Goal: Navigation & Orientation: Find specific page/section

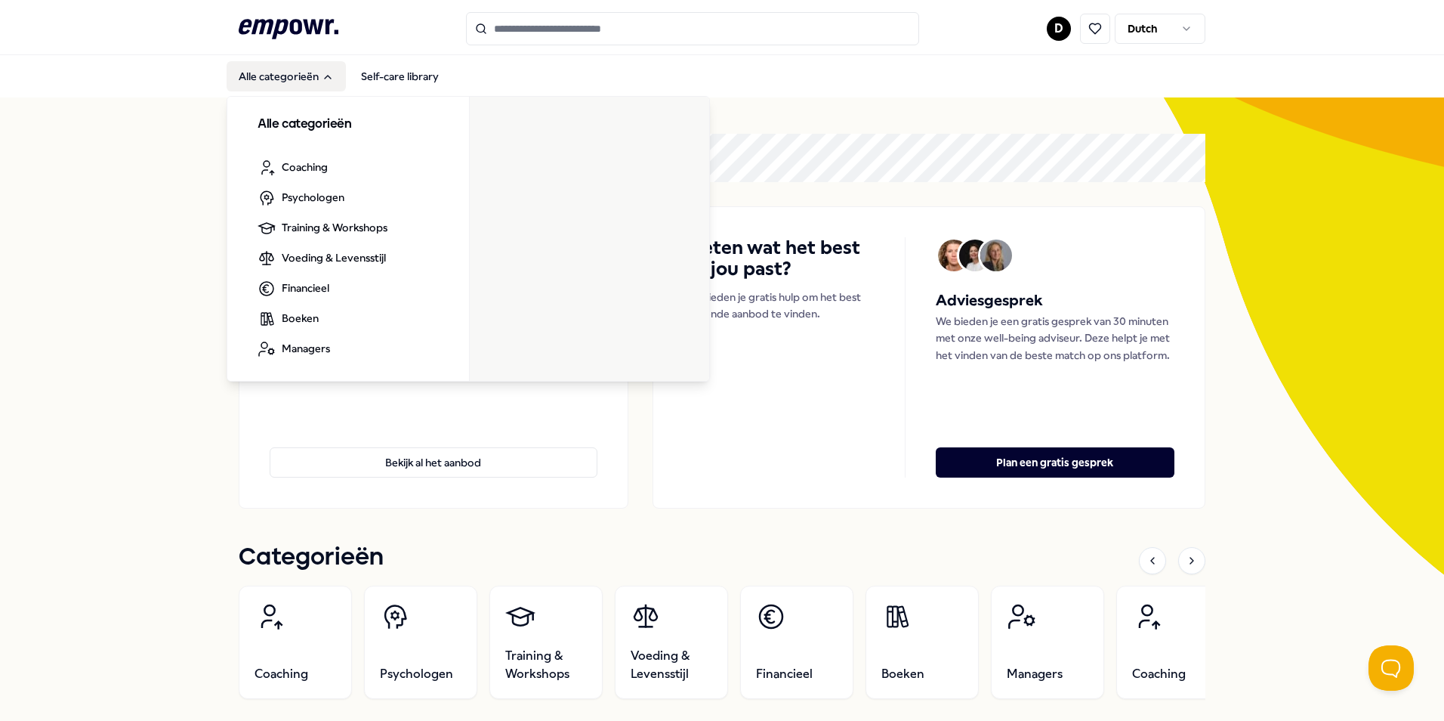
click at [306, 75] on button "Alle categorieën" at bounding box center [286, 76] width 119 height 30
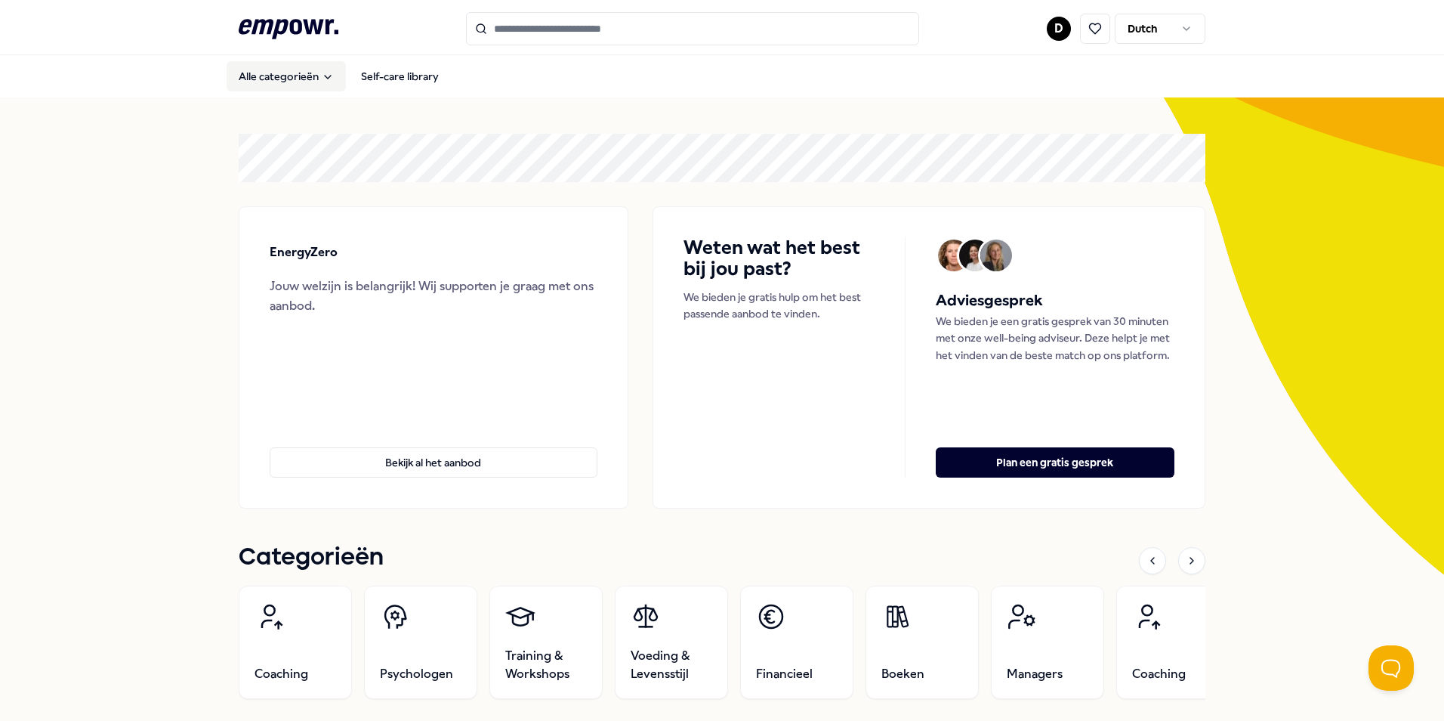
click at [304, 79] on button "Alle categorieën" at bounding box center [286, 76] width 119 height 30
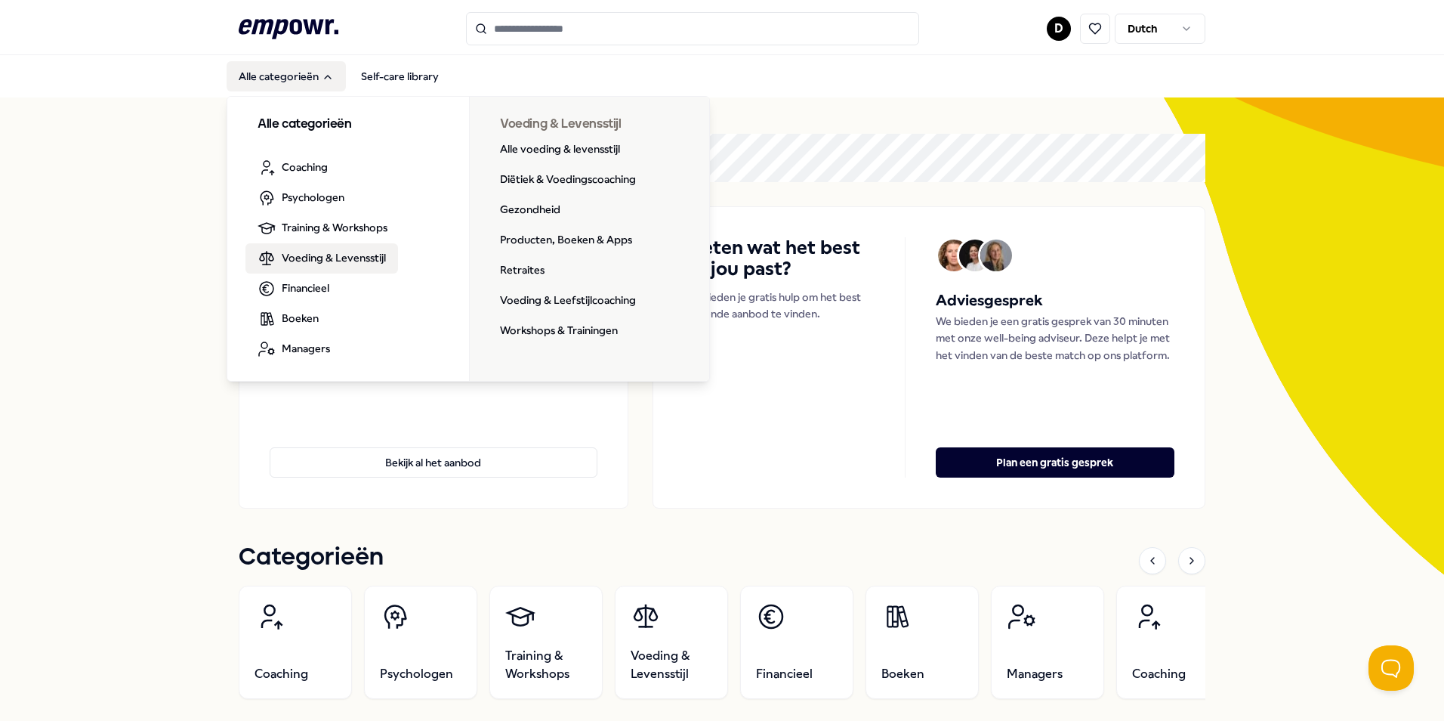
click at [332, 257] on span "Voeding & Levensstijl" at bounding box center [334, 257] width 104 height 17
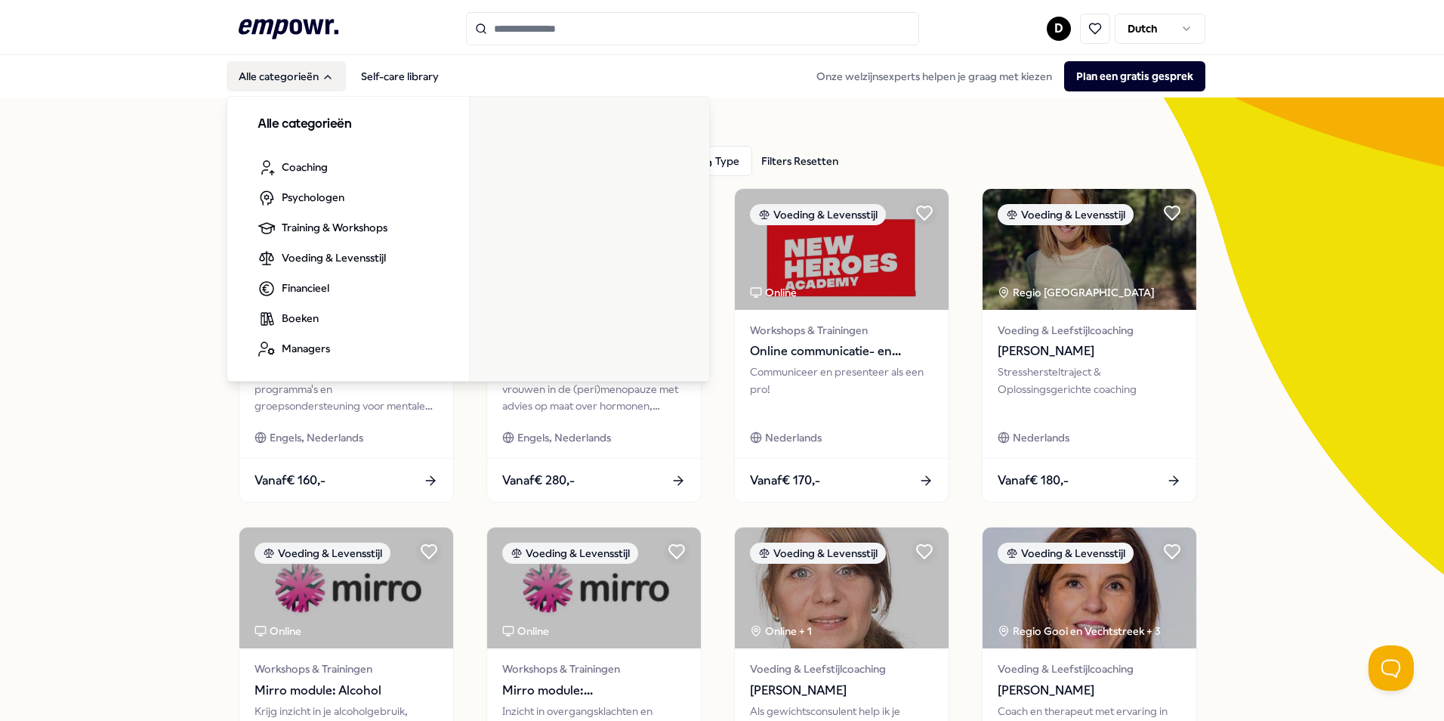
click at [322, 73] on icon "Main" at bounding box center [328, 77] width 12 height 12
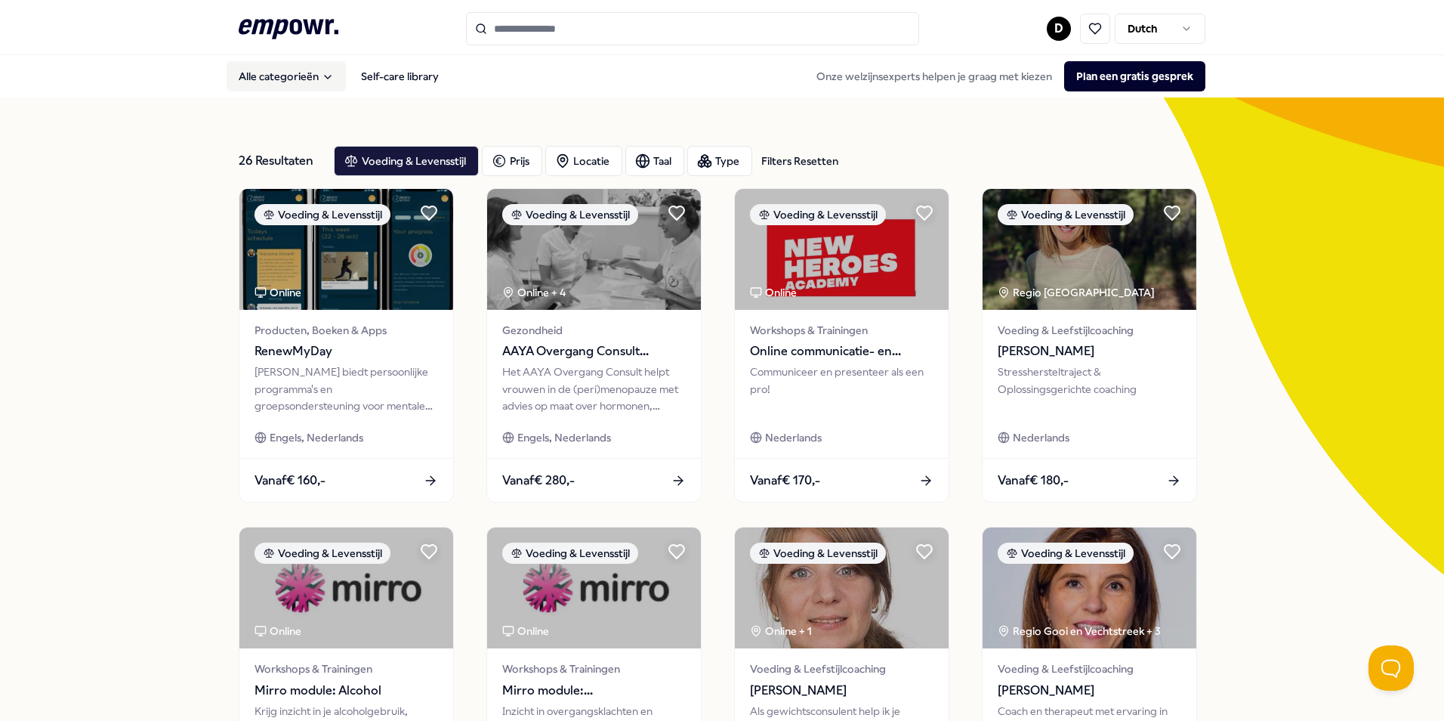
click at [322, 73] on icon "Main" at bounding box center [328, 77] width 12 height 12
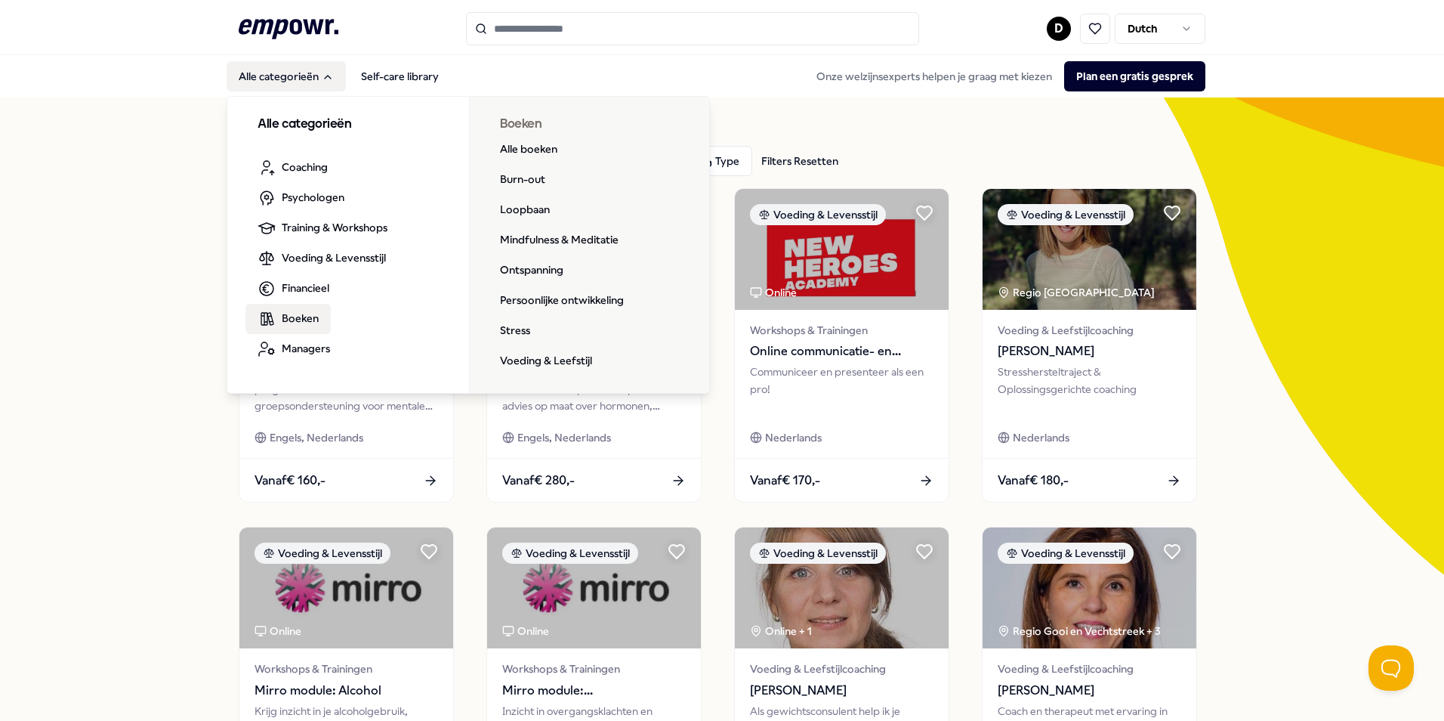
click at [301, 327] on link "Boeken" at bounding box center [287, 319] width 85 height 30
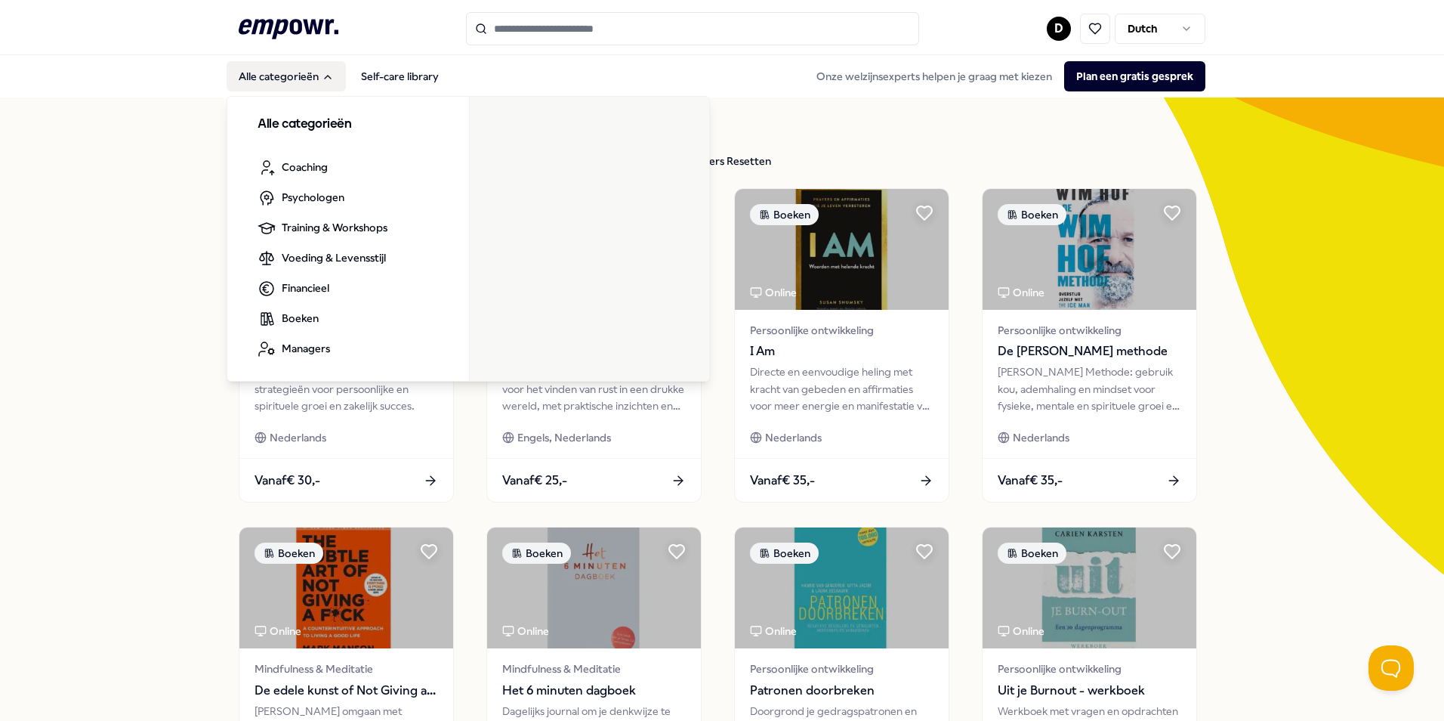
click at [286, 85] on button "Alle categorieën" at bounding box center [286, 76] width 119 height 30
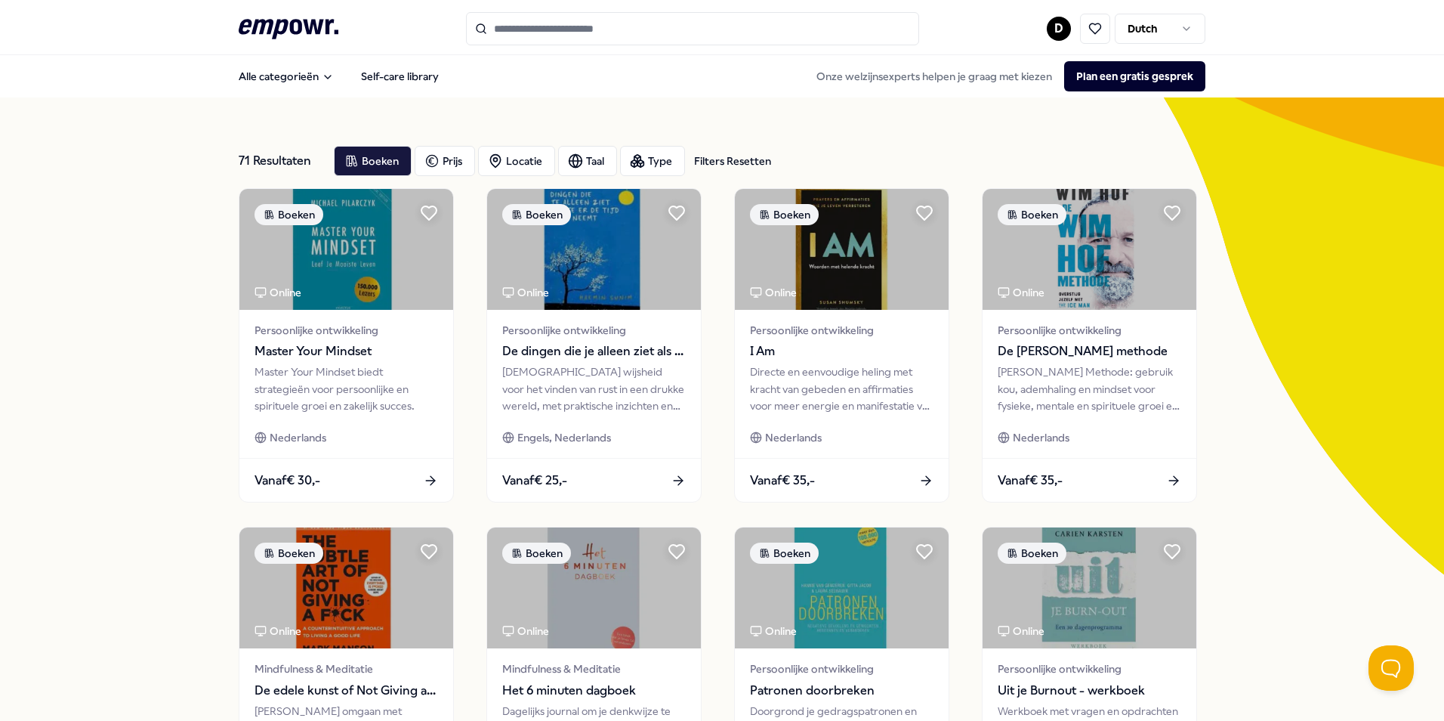
click at [286, 91] on div "Alle categorieën Self-care library Onze welzijnsexperts helpen je graag met kie…" at bounding box center [722, 76] width 967 height 36
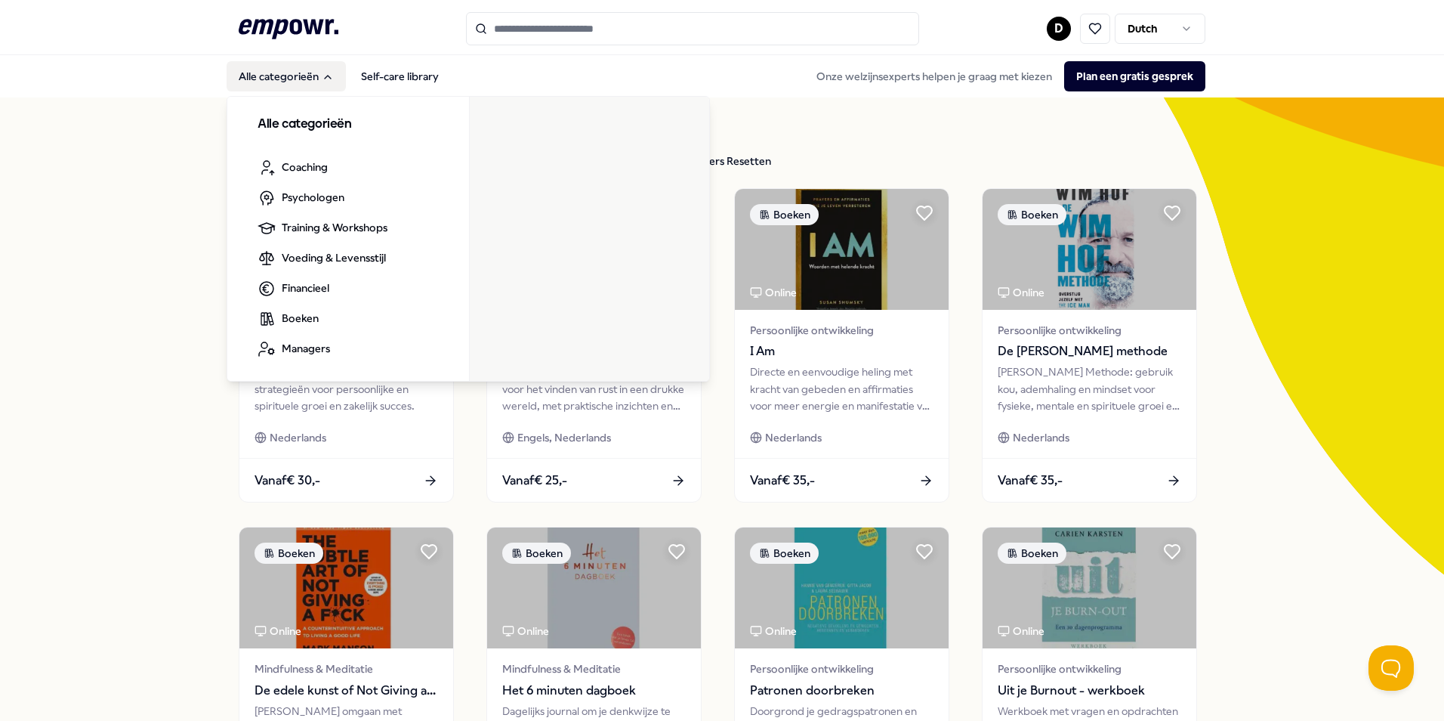
click at [292, 81] on button "Alle categorieën" at bounding box center [286, 76] width 119 height 30
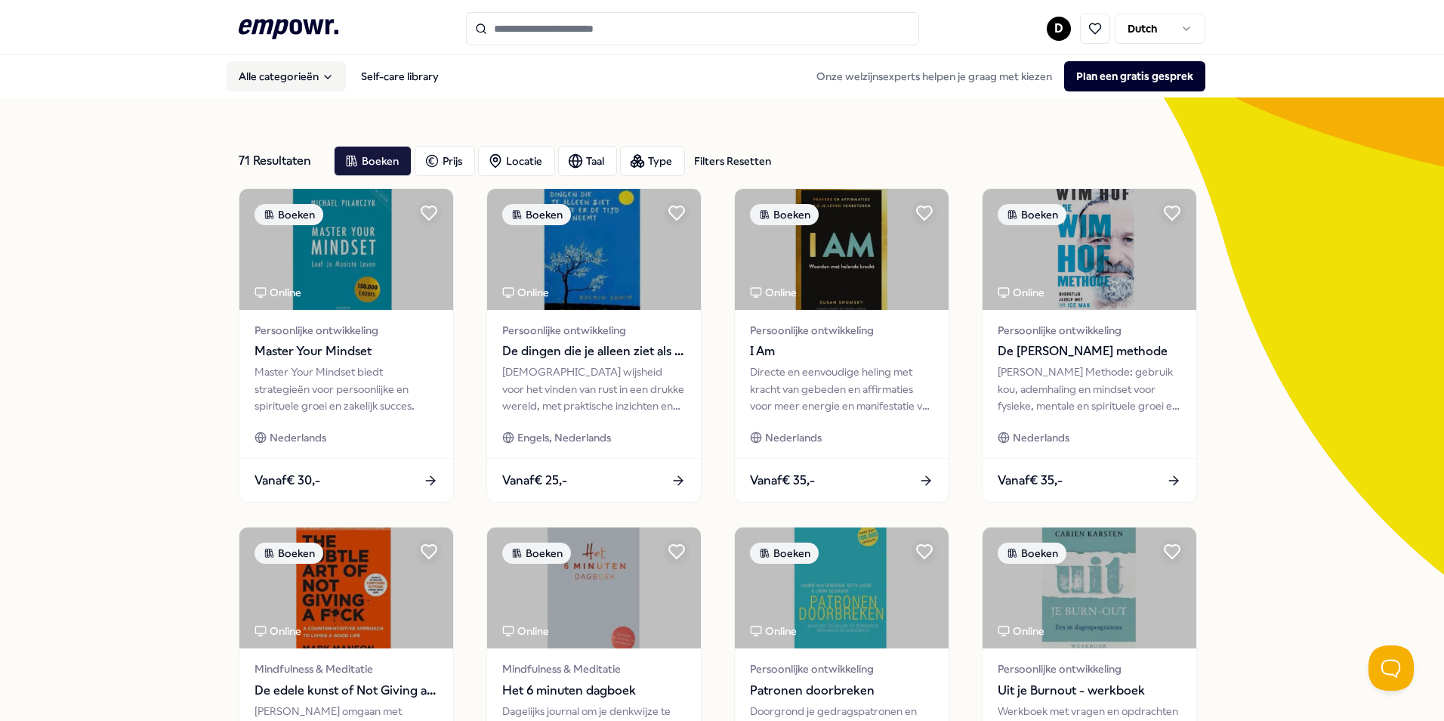
click at [292, 81] on button "Alle categorieën" at bounding box center [286, 76] width 119 height 30
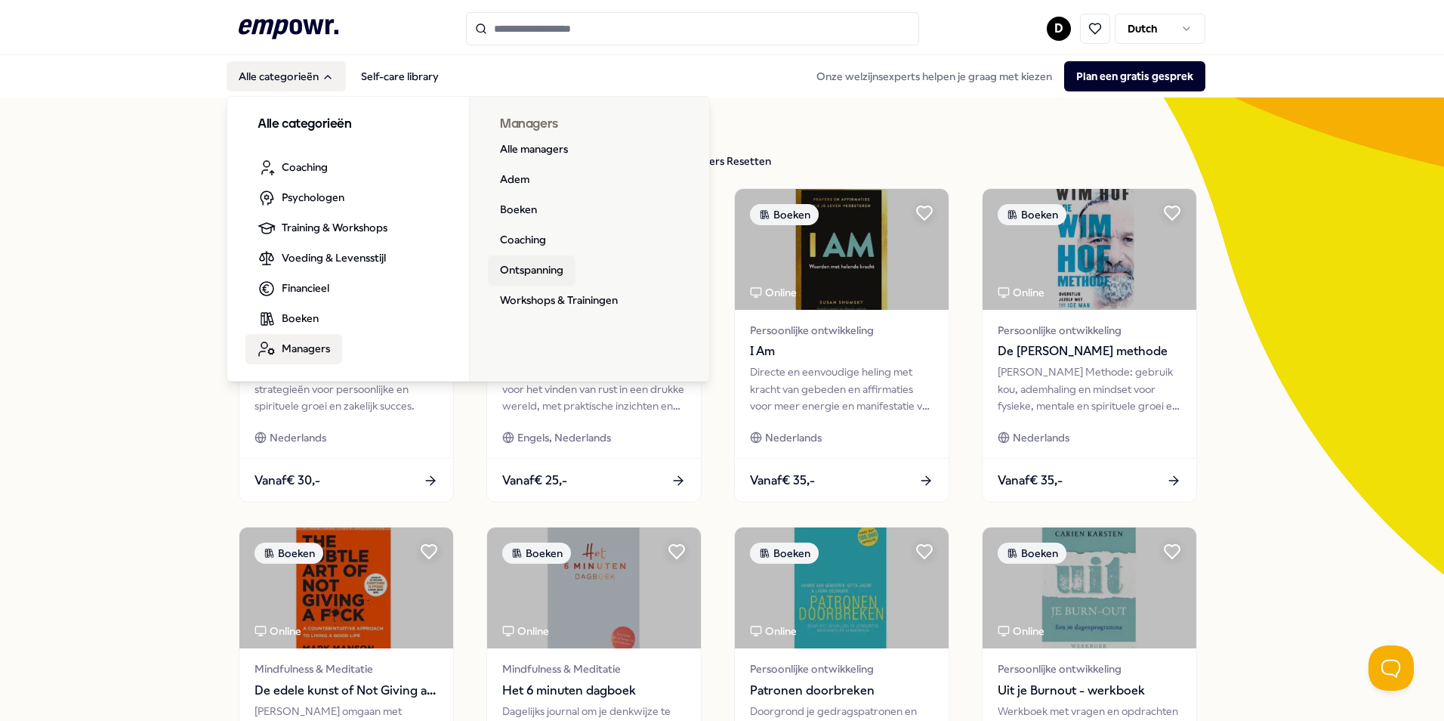
click at [522, 268] on link "Ontspanning" at bounding box center [532, 270] width 88 height 30
